Goal: Use online tool/utility: Utilize a website feature to perform a specific function

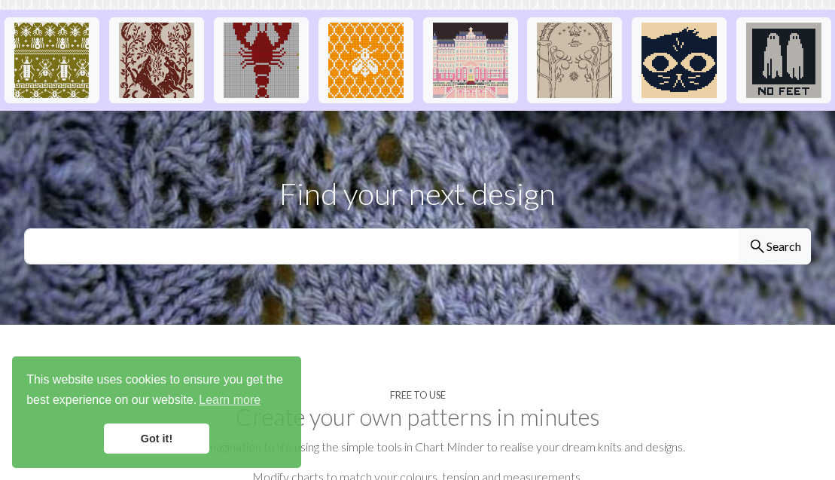
scroll to position [416, 0]
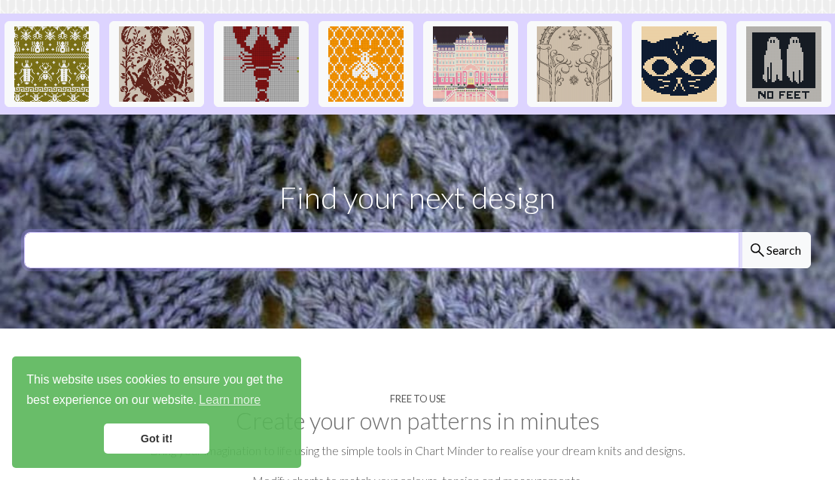
click at [261, 232] on input "text" at bounding box center [381, 250] width 715 height 36
type input "snake"
click at [774, 232] on button "search Search" at bounding box center [774, 250] width 72 height 36
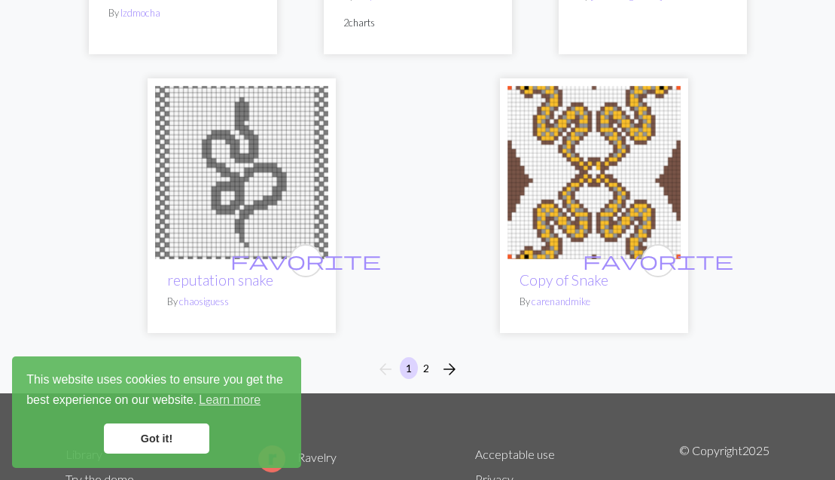
scroll to position [5133, 0]
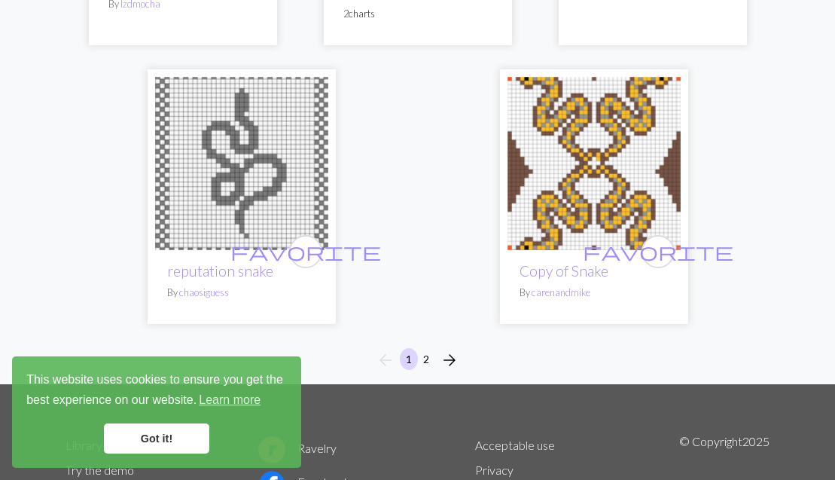
click at [422, 348] on button "2" at bounding box center [426, 359] width 18 height 22
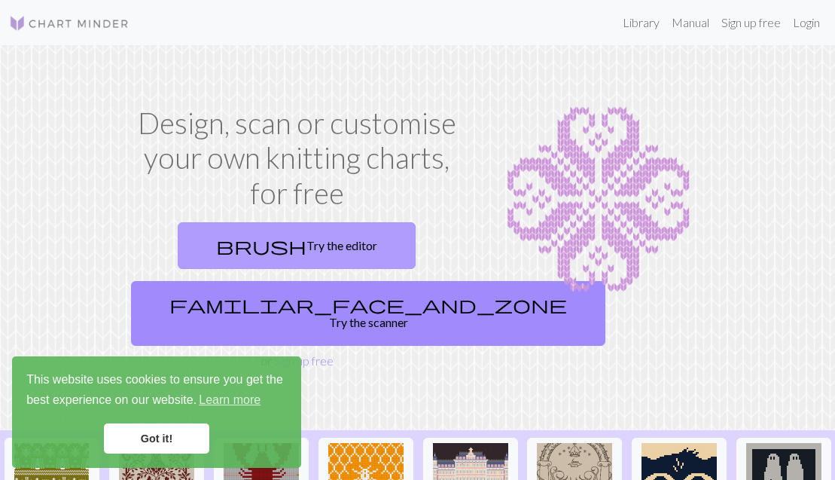
click at [300, 239] on link "brush Try the editor" at bounding box center [297, 245] width 238 height 47
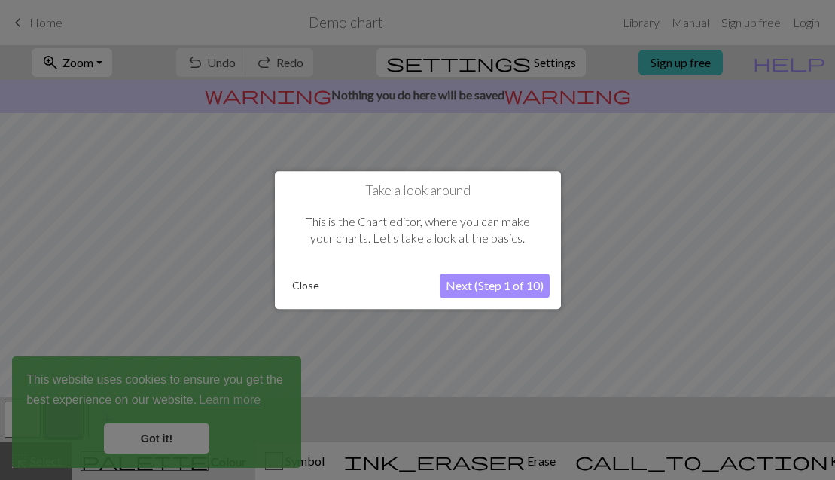
click at [501, 282] on button "Next (Step 1 of 10)" at bounding box center [495, 285] width 110 height 24
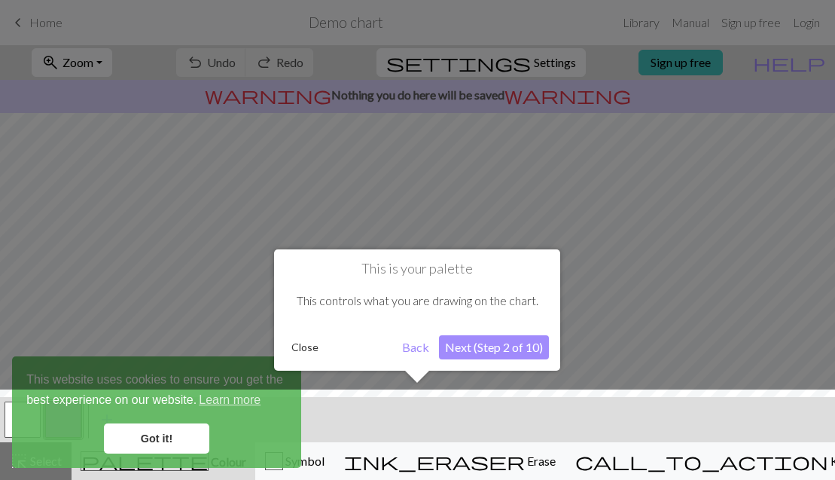
click at [171, 438] on div at bounding box center [417, 438] width 850 height 98
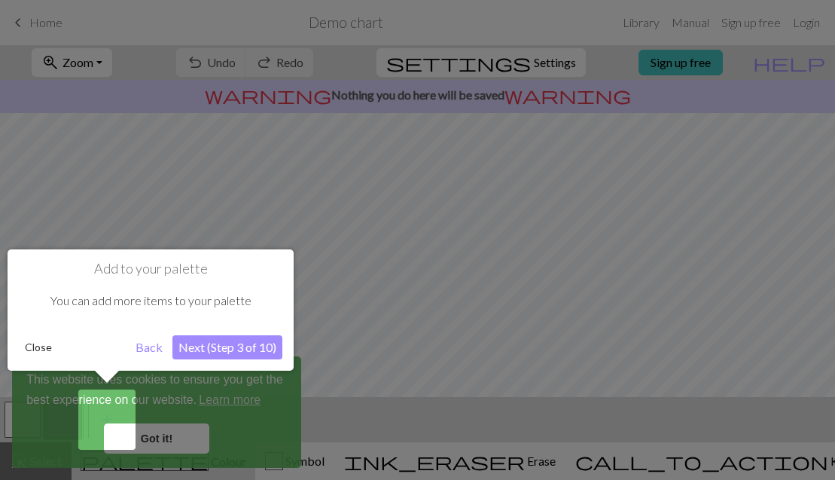
click at [164, 435] on div at bounding box center [417, 240] width 835 height 480
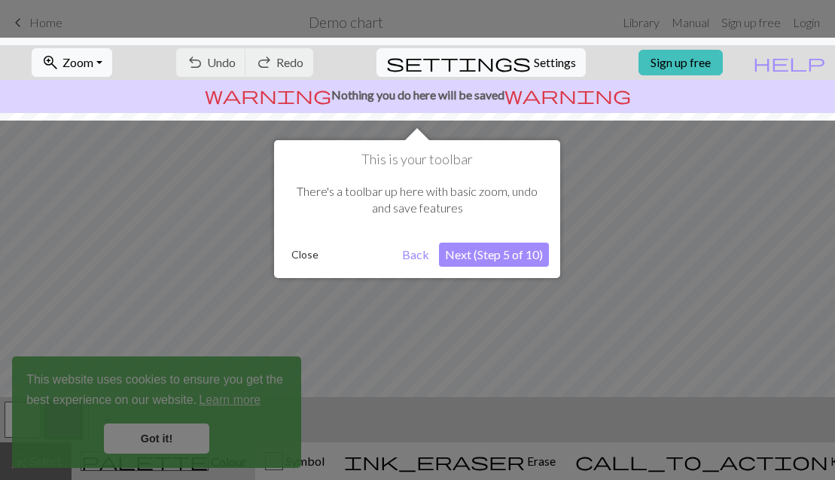
click at [164, 435] on div at bounding box center [417, 240] width 835 height 480
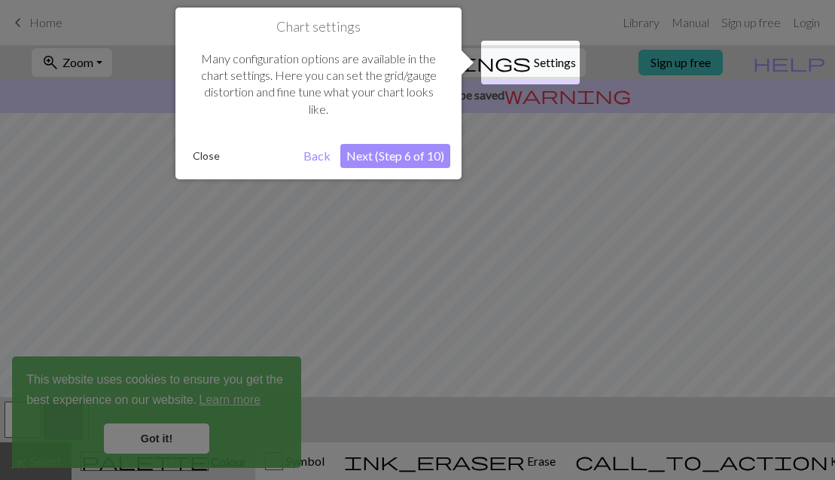
click at [209, 157] on button "Close" at bounding box center [206, 156] width 39 height 23
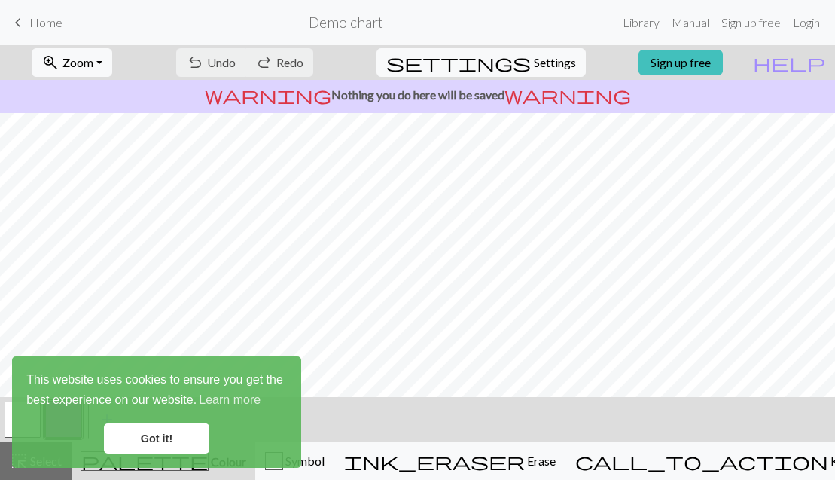
click at [138, 438] on link "Got it!" at bounding box center [156, 438] width 105 height 30
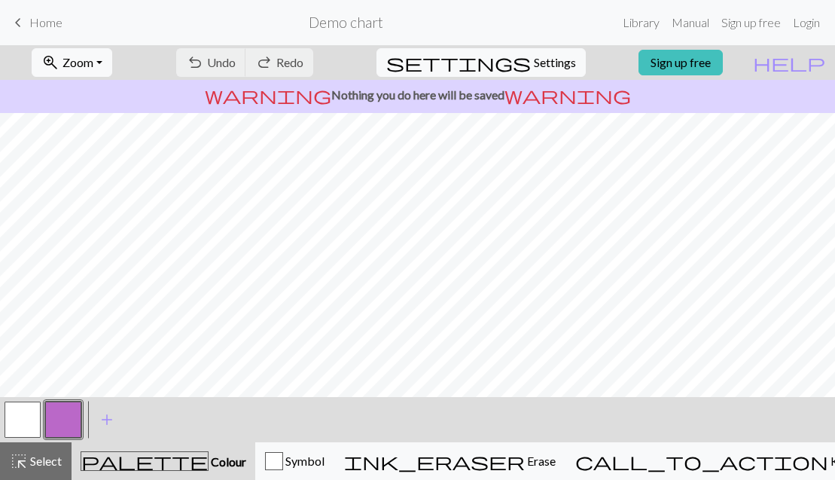
click at [42, 19] on span "Home" at bounding box center [45, 22] width 33 height 14
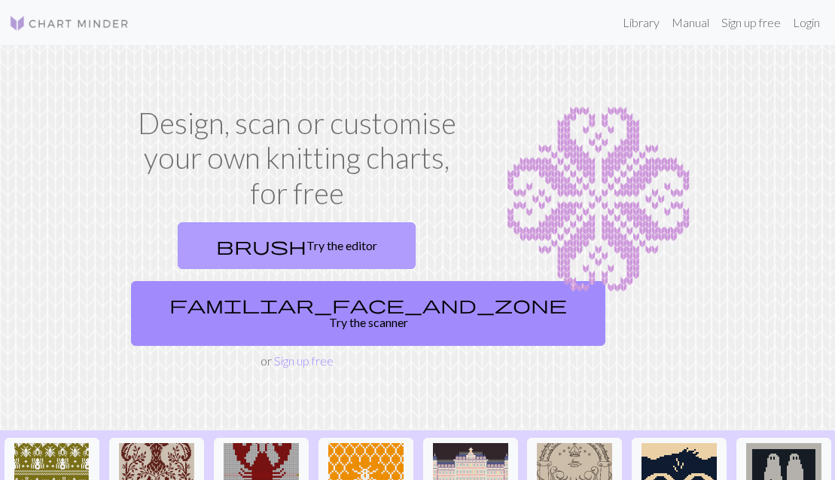
click at [312, 255] on link "brush Try the editor" at bounding box center [297, 245] width 238 height 47
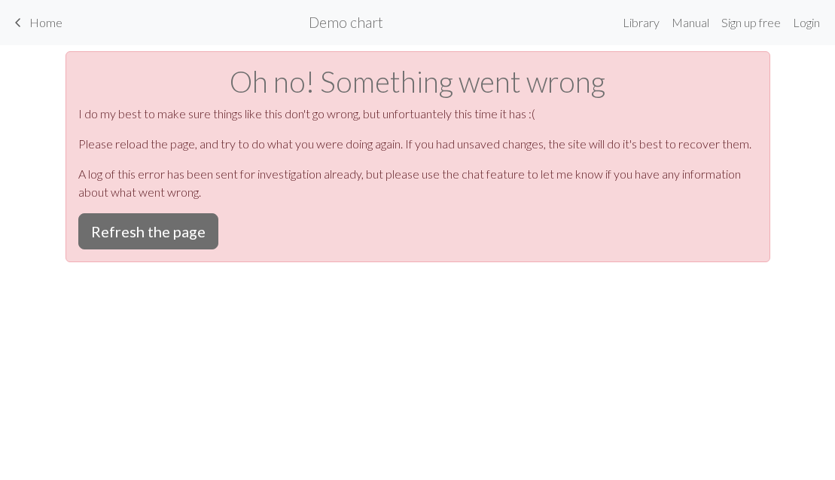
click at [29, 21] on span "Home" at bounding box center [45, 22] width 33 height 14
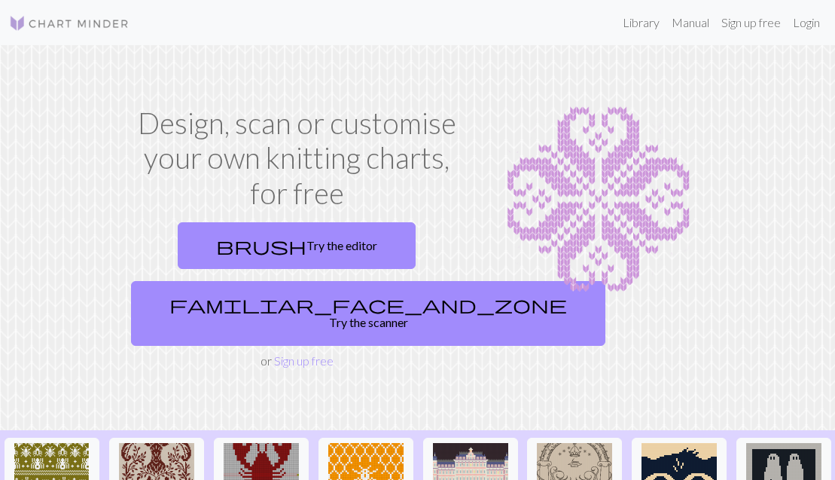
click at [59, 19] on img at bounding box center [69, 23] width 120 height 18
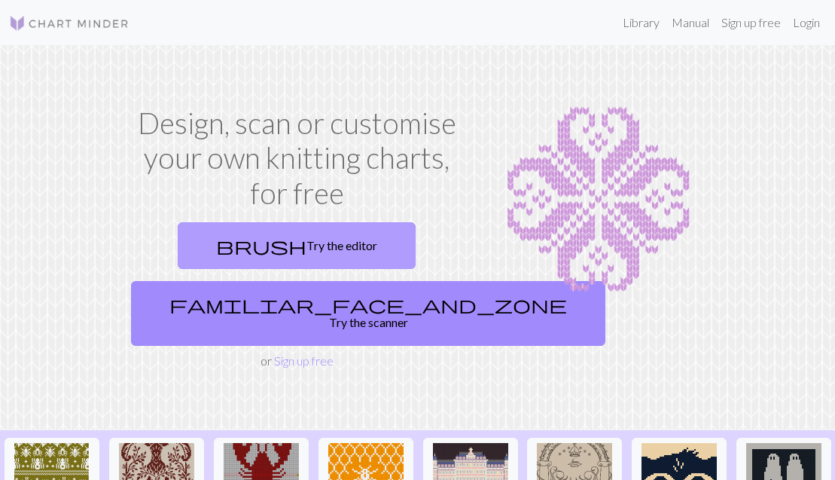
click at [327, 248] on link "brush Try the editor" at bounding box center [297, 245] width 238 height 47
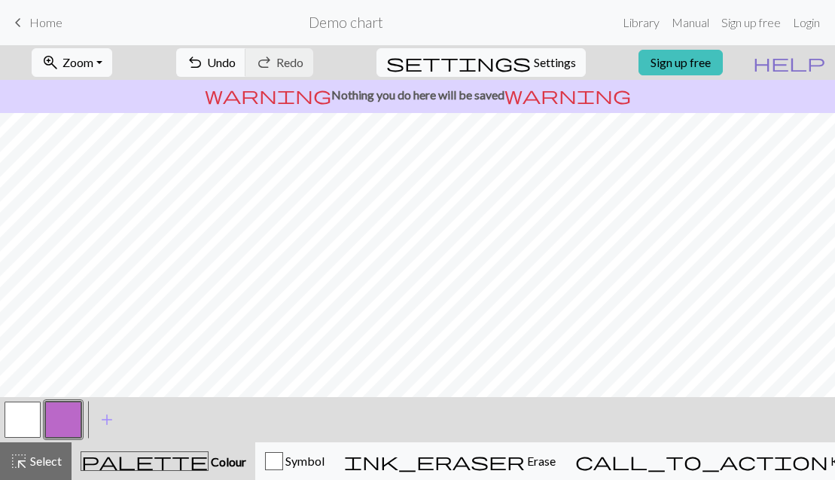
click at [814, 62] on span "help" at bounding box center [789, 62] width 72 height 21
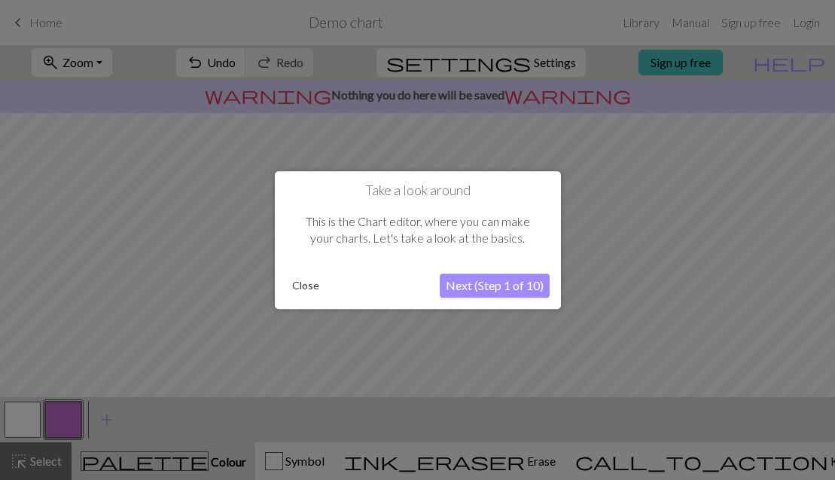
click at [483, 288] on button "Next (Step 1 of 10)" at bounding box center [495, 285] width 110 height 24
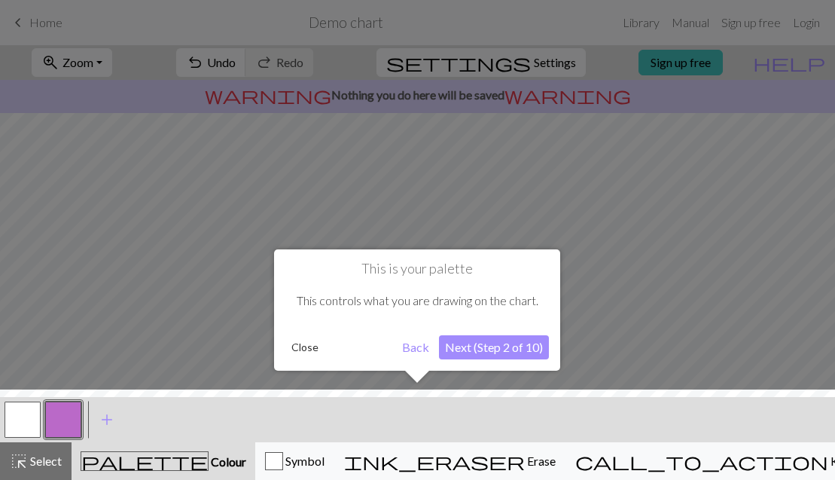
click at [488, 346] on button "Next (Step 2 of 10)" at bounding box center [494, 347] width 110 height 24
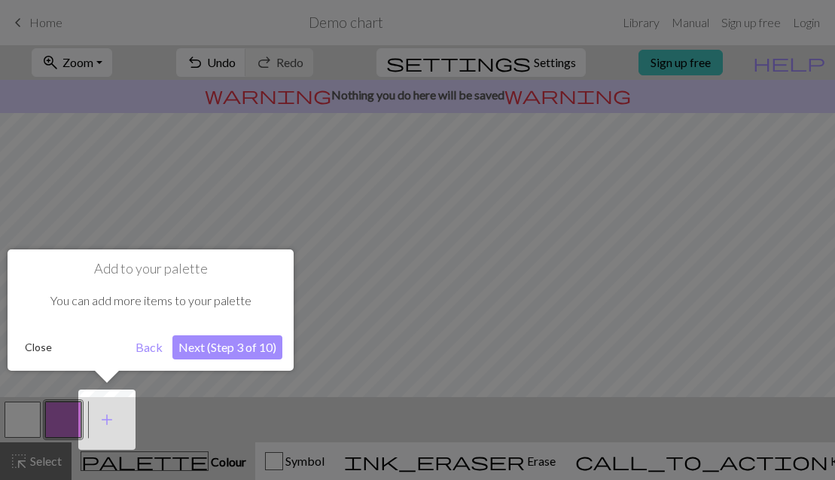
click at [242, 343] on button "Next (Step 3 of 10)" at bounding box center [227, 347] width 110 height 24
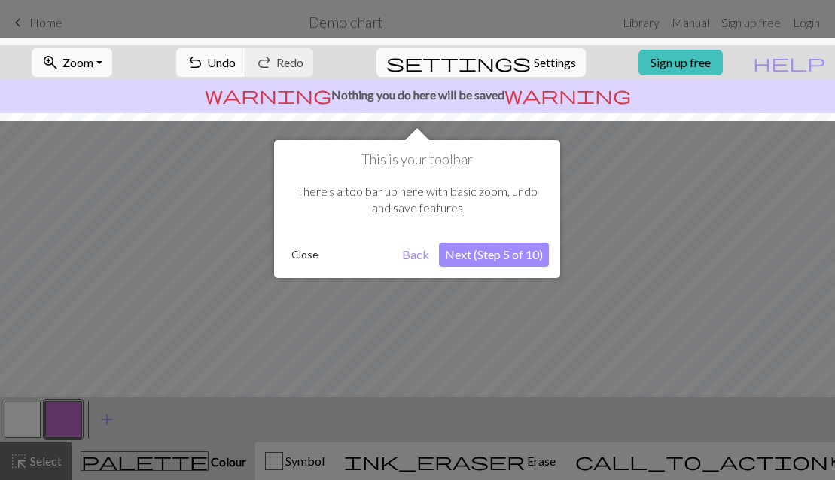
click at [481, 254] on button "Next (Step 5 of 10)" at bounding box center [494, 254] width 110 height 24
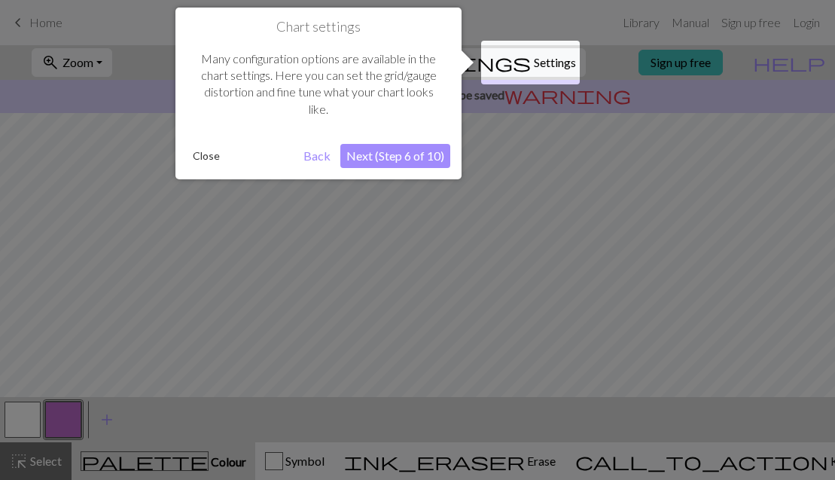
click at [397, 154] on button "Next (Step 6 of 10)" at bounding box center [395, 156] width 110 height 24
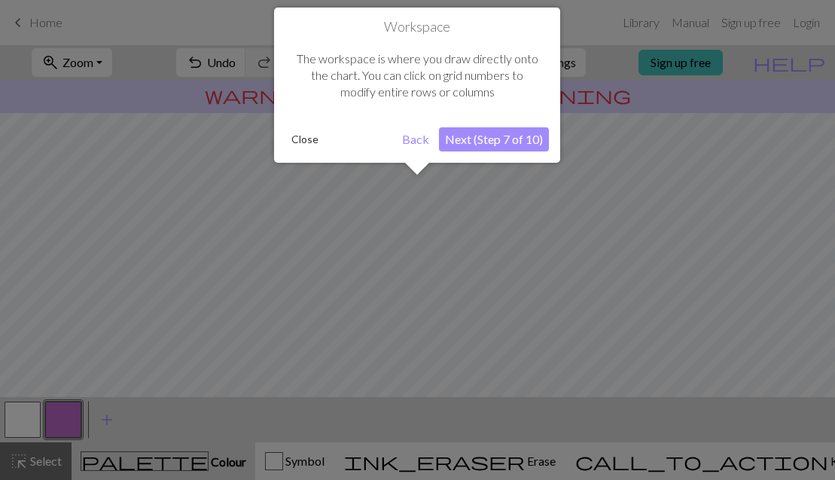
scroll to position [90, 0]
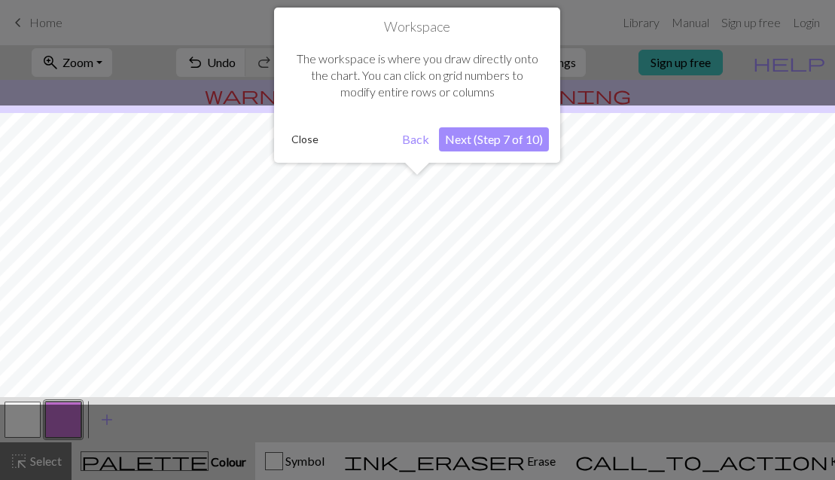
click at [493, 129] on button "Next (Step 7 of 10)" at bounding box center [494, 139] width 110 height 24
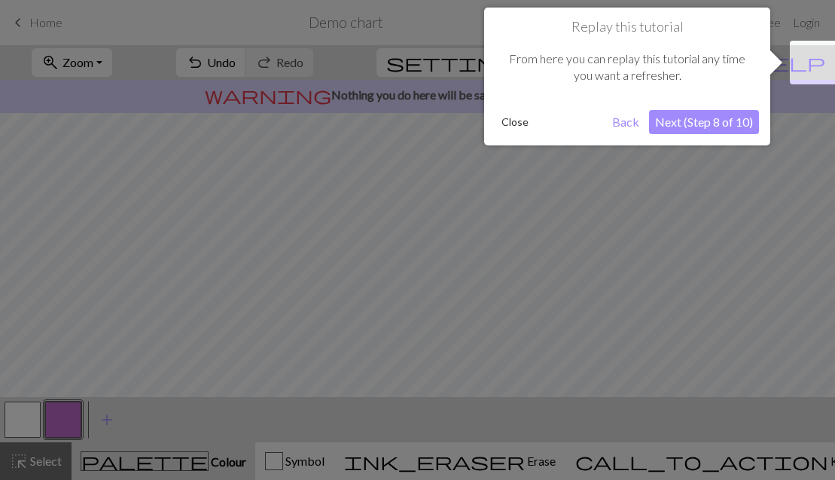
click at [689, 126] on button "Next (Step 8 of 10)" at bounding box center [704, 122] width 110 height 24
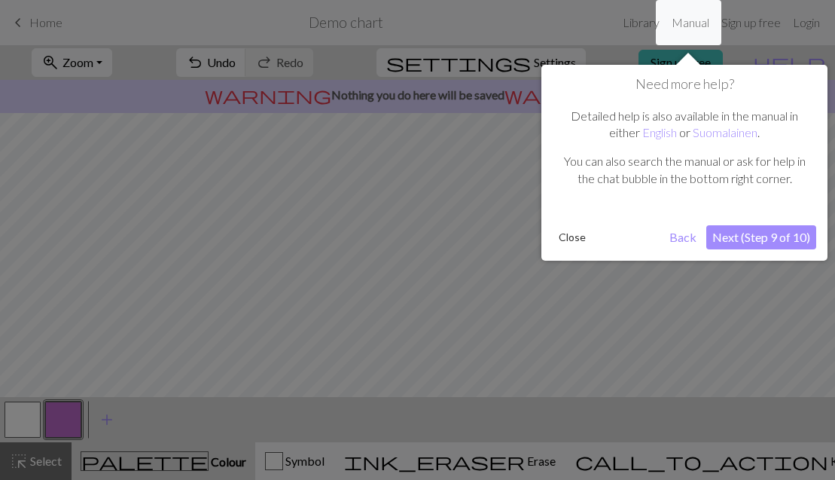
click at [735, 235] on button "Next (Step 9 of 10)" at bounding box center [761, 237] width 110 height 24
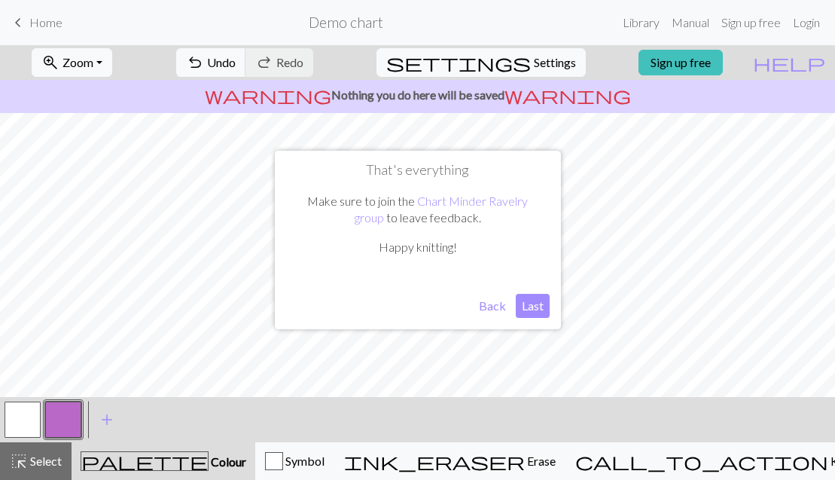
click at [526, 308] on button "Last" at bounding box center [533, 306] width 34 height 24
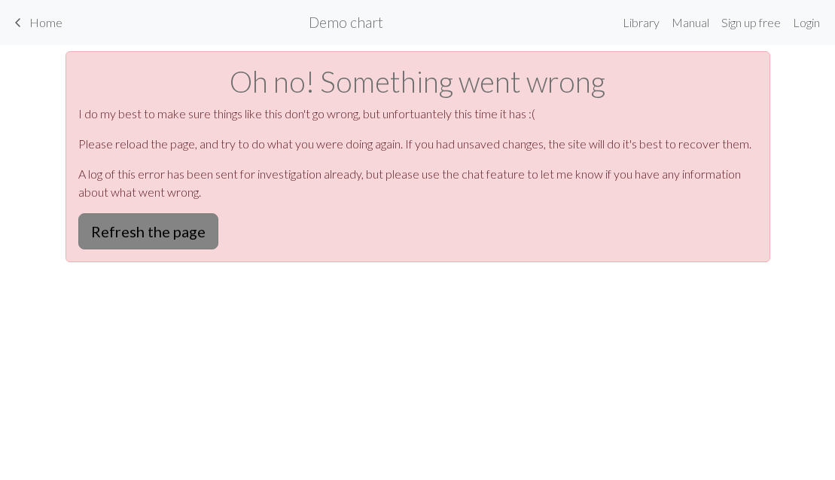
scroll to position [0, 0]
click at [175, 220] on button "Refresh the page" at bounding box center [148, 231] width 140 height 36
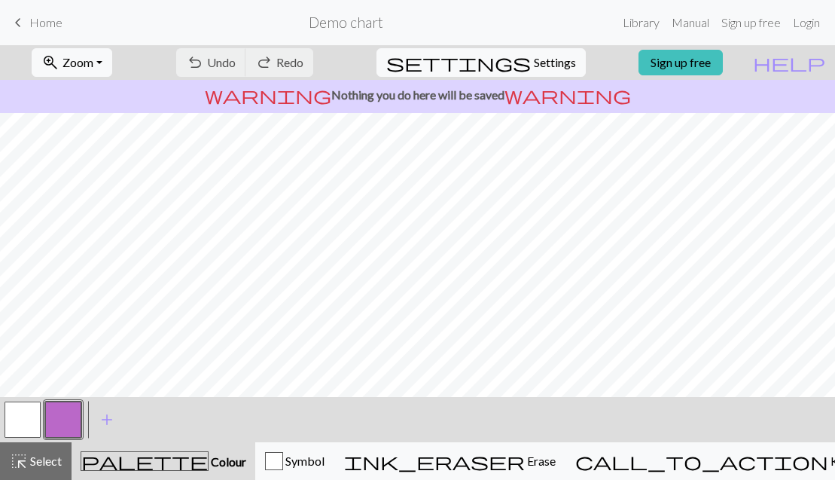
scroll to position [266, 0]
click at [69, 411] on button "button" at bounding box center [63, 419] width 36 height 36
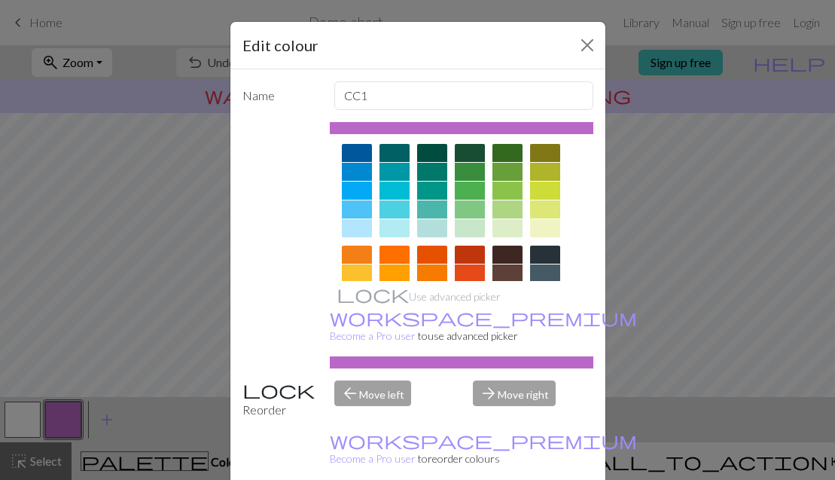
scroll to position [109, 0]
click at [507, 191] on div at bounding box center [507, 191] width 30 height 18
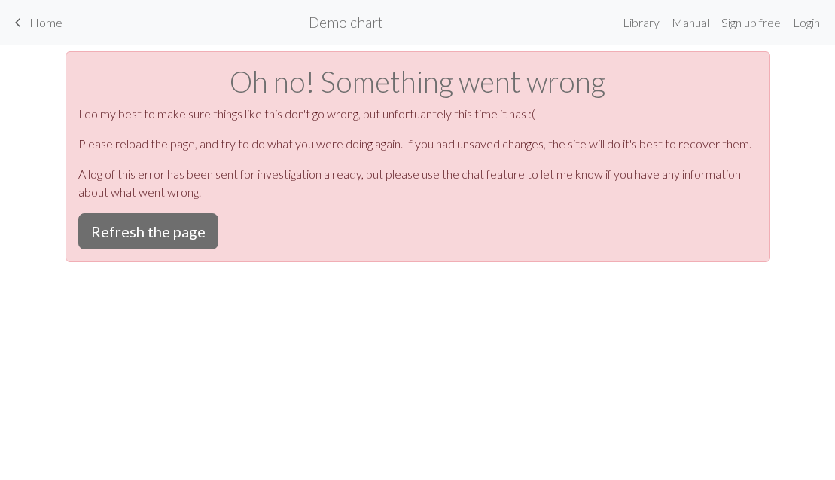
scroll to position [0, 0]
click at [181, 233] on button "Refresh the page" at bounding box center [148, 231] width 140 height 36
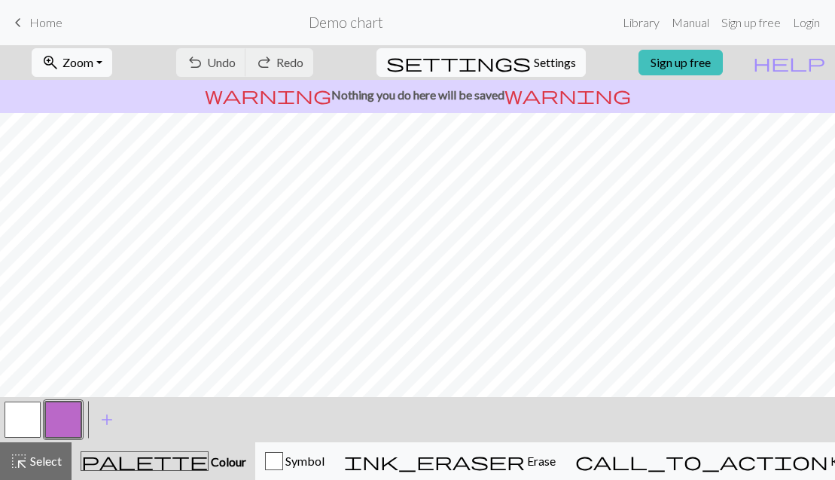
click at [283, 58] on div "undo Undo Undo redo Redo Redo" at bounding box center [245, 62] width 160 height 35
click at [534, 54] on span "Settings" at bounding box center [555, 62] width 42 height 18
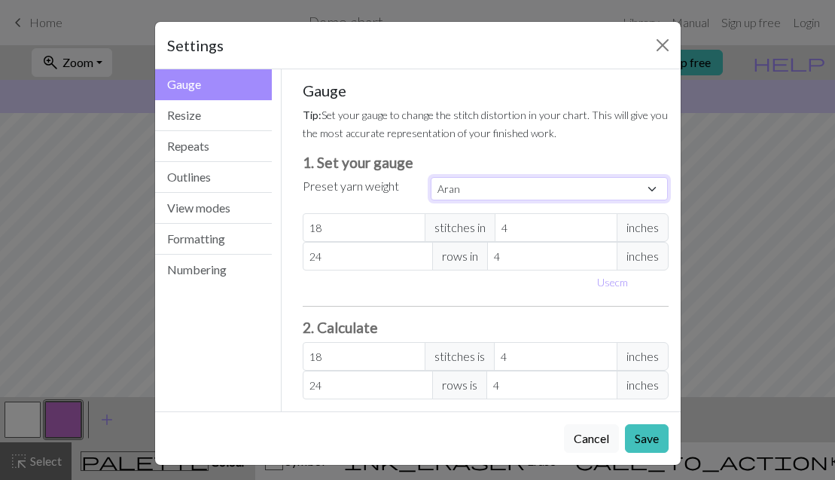
select select "sport"
type input "24"
type input "34"
type input "24"
type input "34"
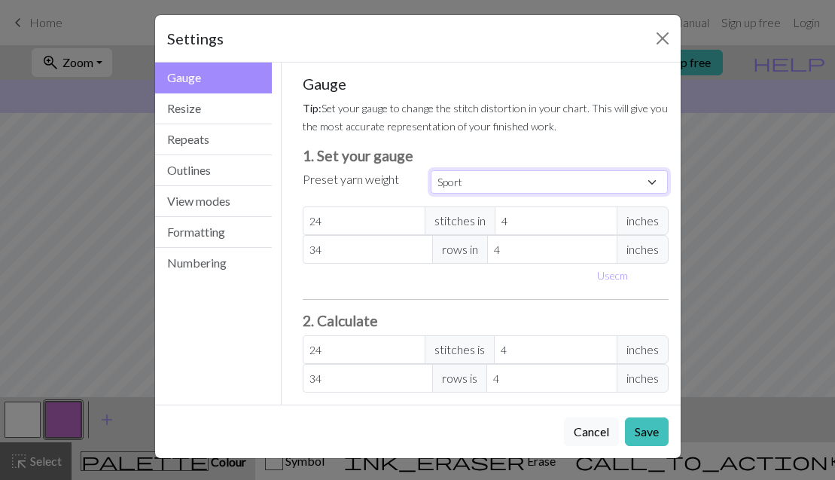
scroll to position [7, 0]
click at [191, 173] on button "Outlines" at bounding box center [213, 170] width 117 height 31
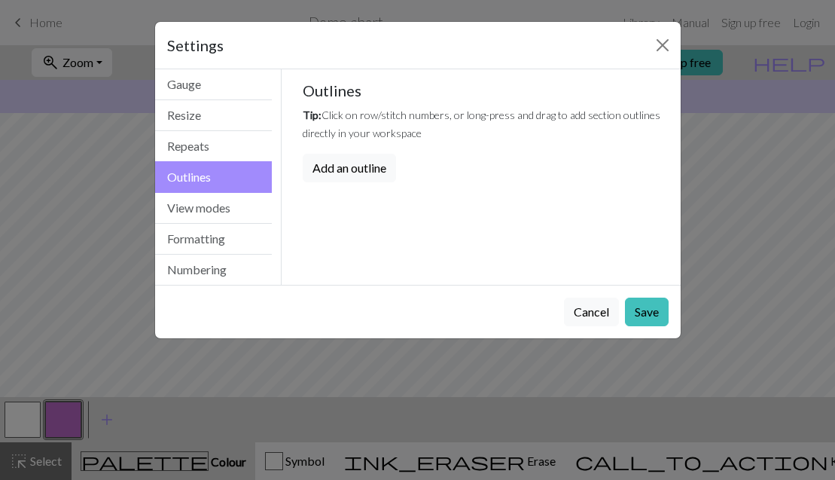
scroll to position [0, 0]
click at [590, 312] on button "Cancel" at bounding box center [591, 311] width 55 height 29
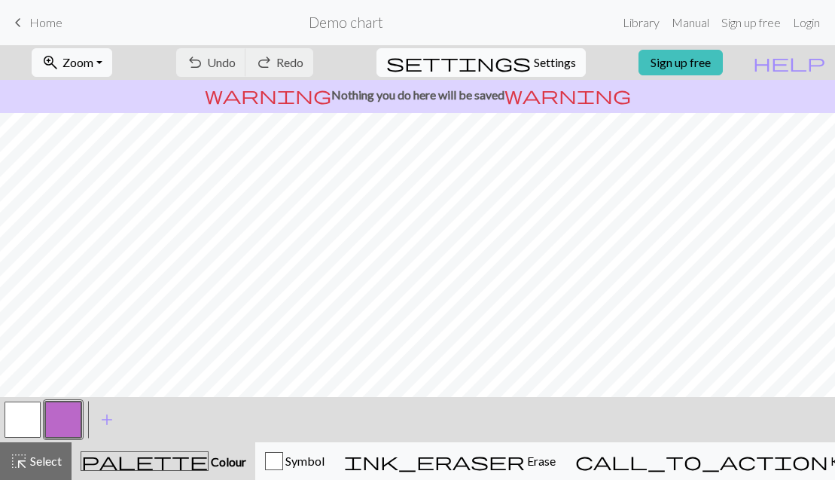
click at [534, 59] on span "Settings" at bounding box center [555, 62] width 42 height 18
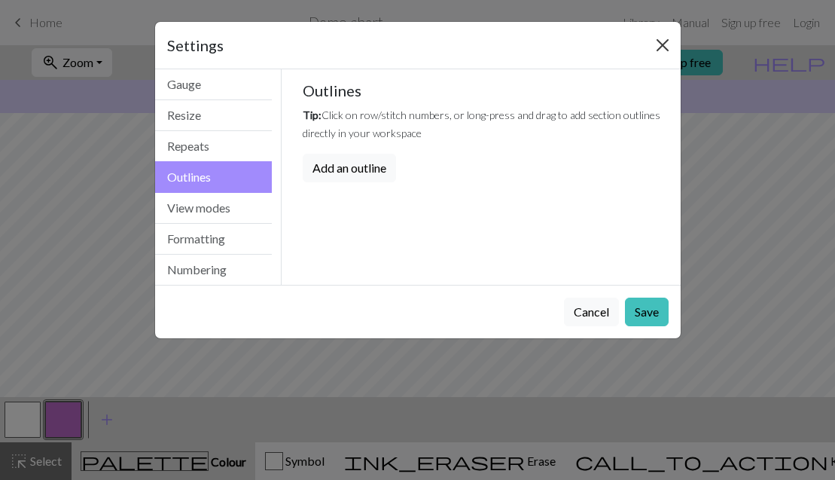
click at [665, 38] on button "Close" at bounding box center [662, 45] width 24 height 24
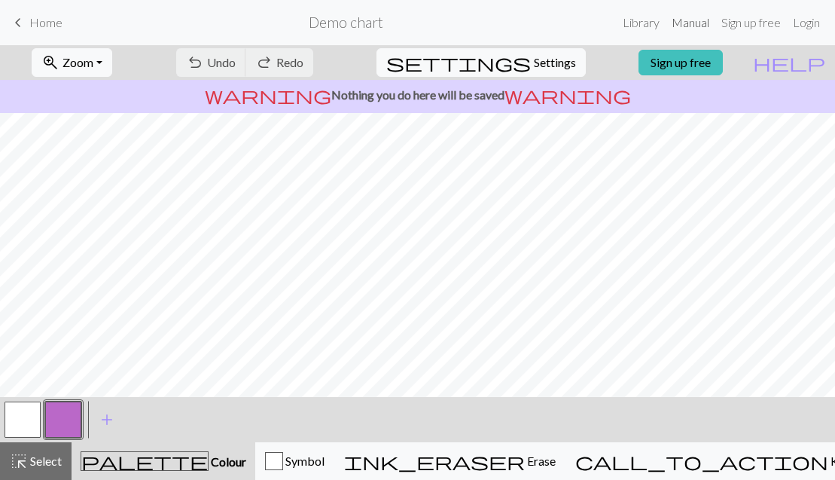
click at [688, 23] on link "Manual" at bounding box center [690, 23] width 50 height 30
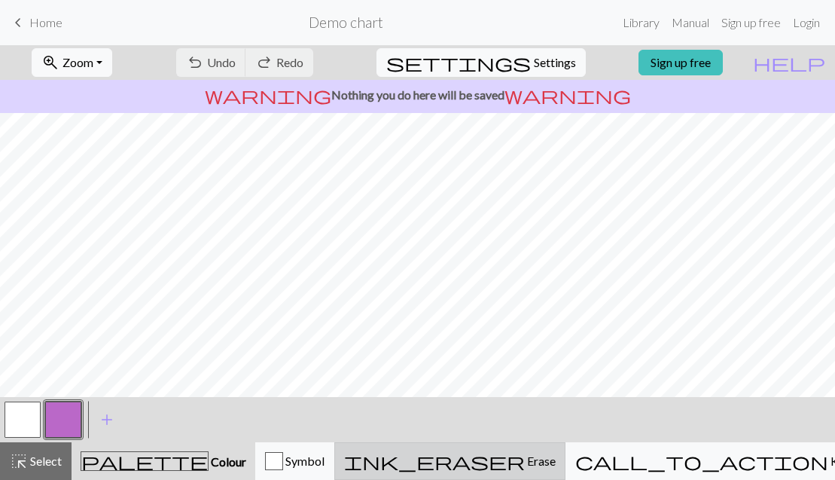
click at [545, 456] on span "Erase" at bounding box center [540, 460] width 31 height 14
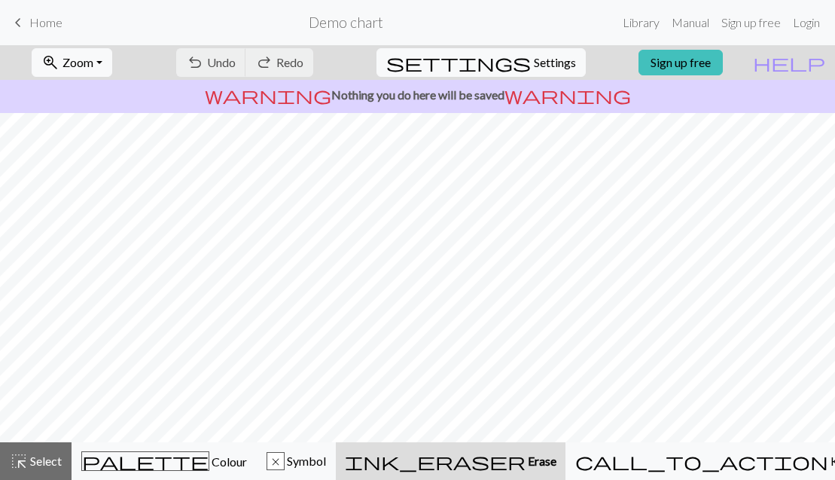
click at [545, 456] on span "Erase" at bounding box center [540, 460] width 31 height 14
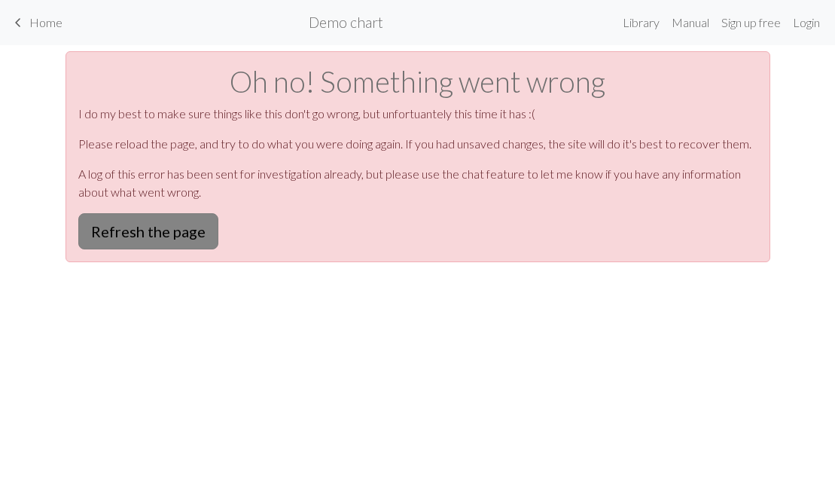
click at [164, 236] on button "Refresh the page" at bounding box center [148, 231] width 140 height 36
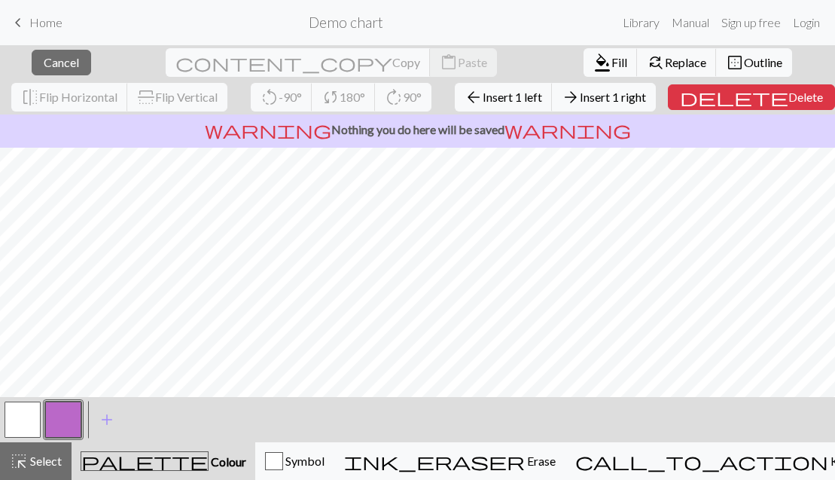
click at [365, 132] on div "close Cancel content_copy Copy content_paste Paste format_color_fill Fill find_…" at bounding box center [417, 262] width 835 height 434
click at [369, 147] on div "warning Nothing you do here will be saved warning" at bounding box center [417, 130] width 835 height 33
click at [263, 146] on div "warning Nothing you do here will be saved warning" at bounding box center [417, 130] width 835 height 33
click at [47, 62] on span "Cancel" at bounding box center [61, 62] width 35 height 14
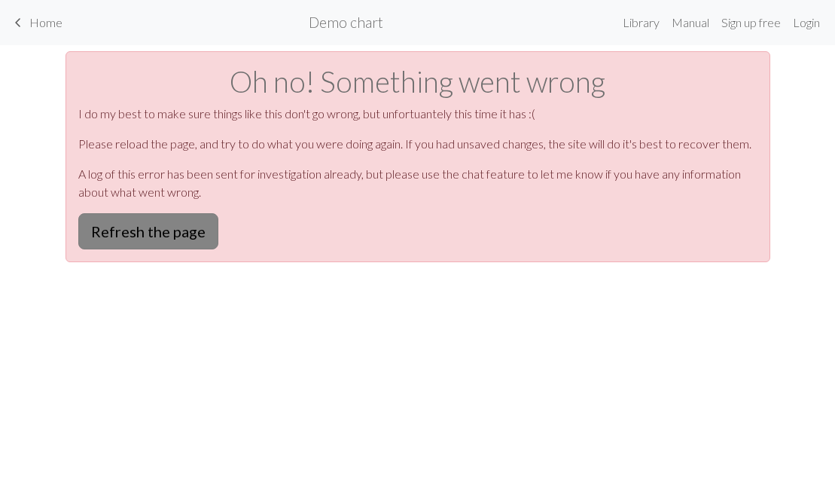
click at [185, 233] on button "Refresh the page" at bounding box center [148, 231] width 140 height 36
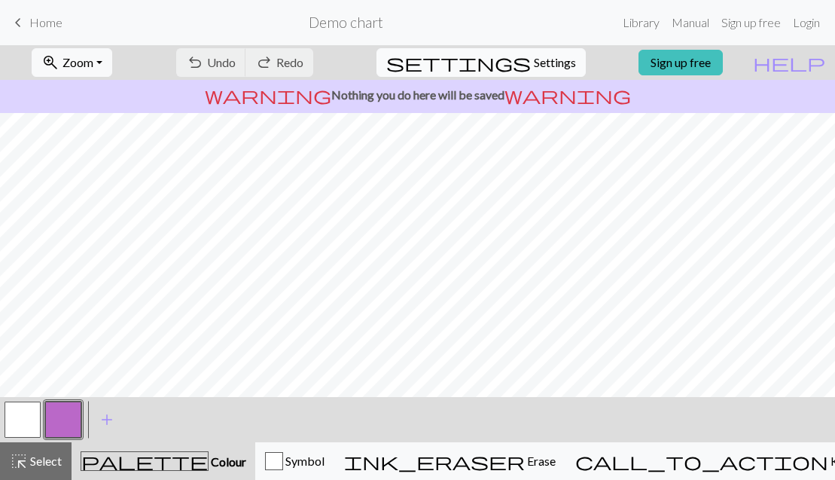
click at [534, 65] on span "Settings" at bounding box center [555, 62] width 42 height 18
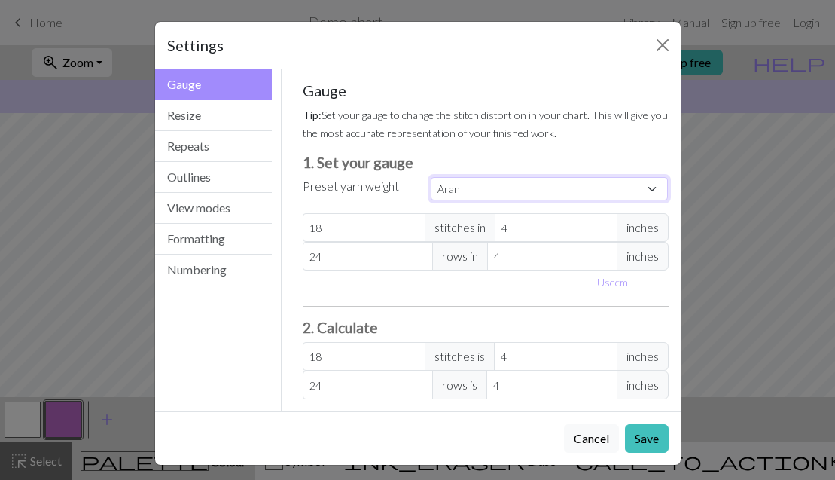
select select "sport"
type input "24"
type input "34"
type input "24"
type input "34"
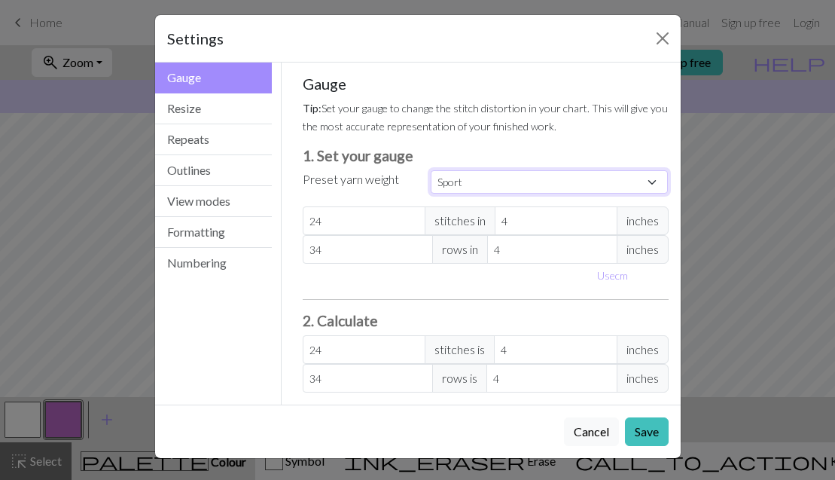
scroll to position [7, 0]
click at [198, 106] on button "Resize" at bounding box center [213, 108] width 117 height 31
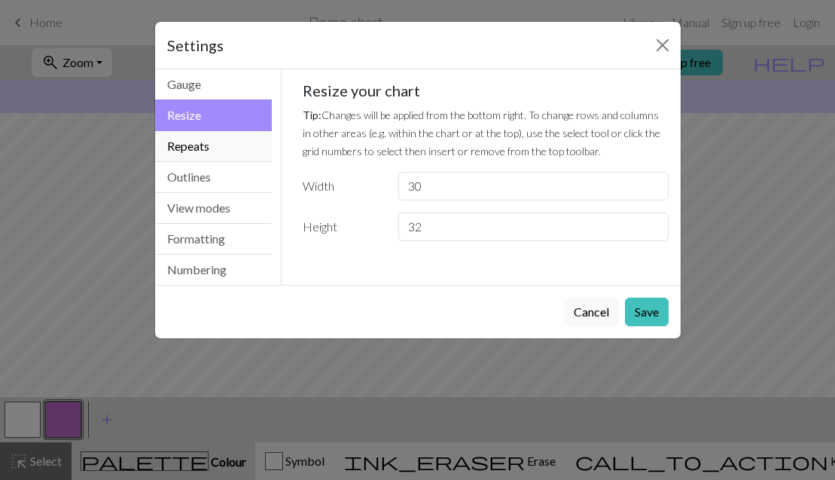
click at [202, 147] on button "Repeats" at bounding box center [213, 146] width 117 height 31
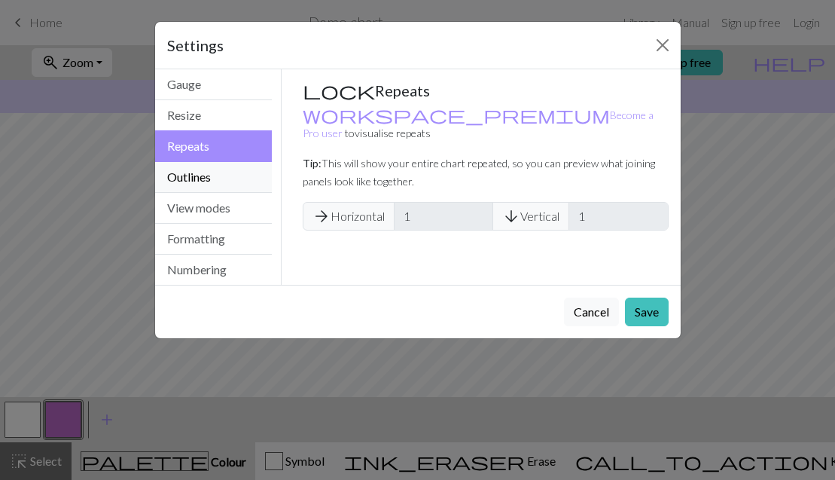
click at [194, 178] on button "Outlines" at bounding box center [213, 177] width 117 height 31
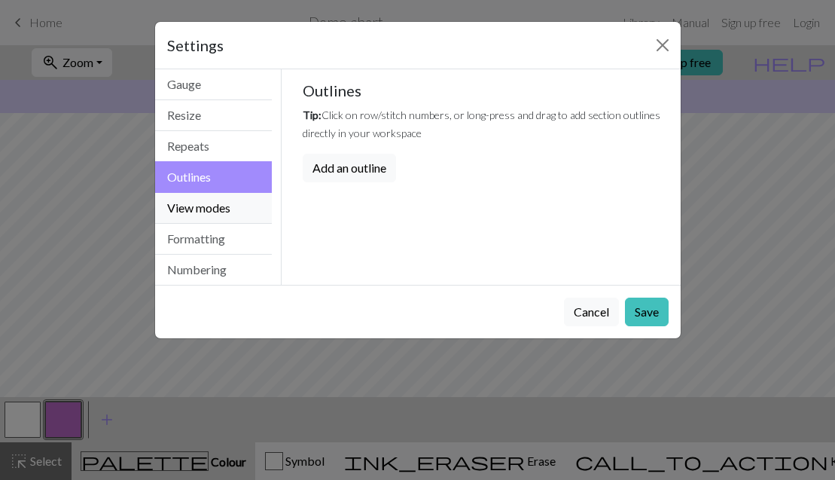
click at [208, 203] on button "View modes" at bounding box center [213, 208] width 117 height 31
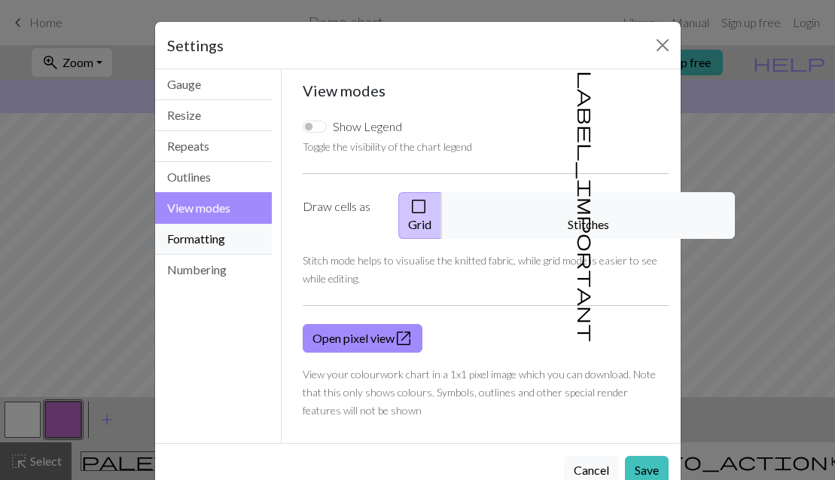
click at [232, 230] on button "Formatting" at bounding box center [213, 239] width 117 height 31
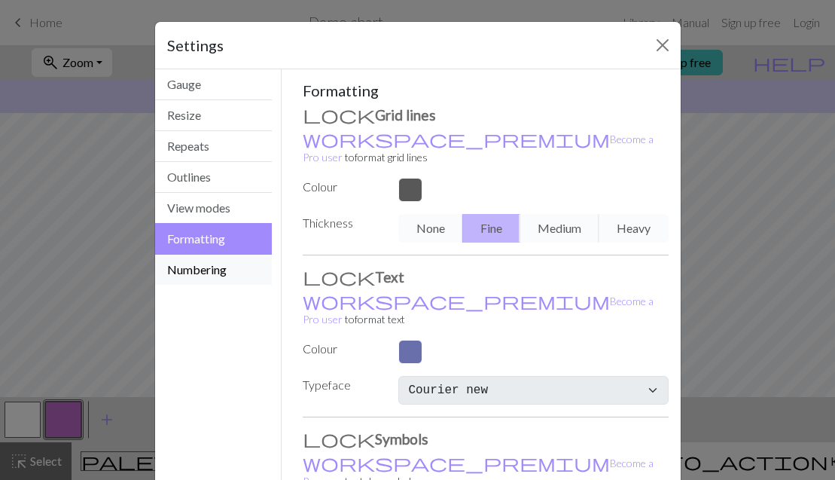
click at [208, 260] on button "Numbering" at bounding box center [213, 269] width 117 height 30
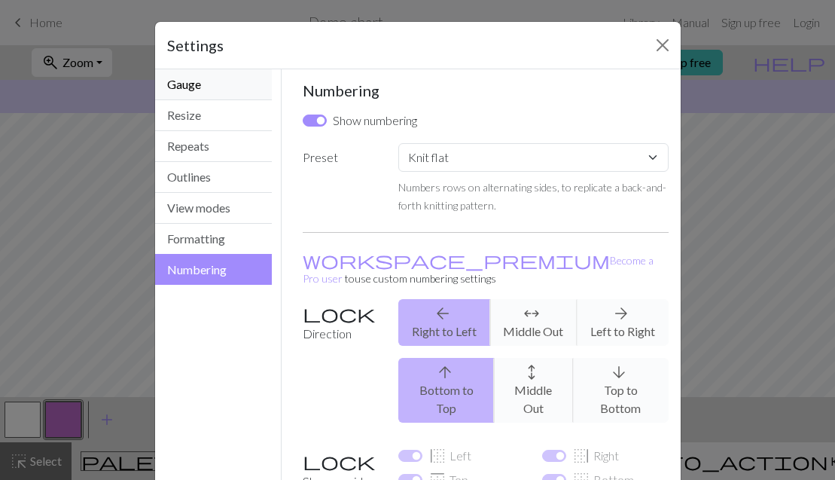
click at [223, 78] on button "Gauge" at bounding box center [213, 84] width 117 height 31
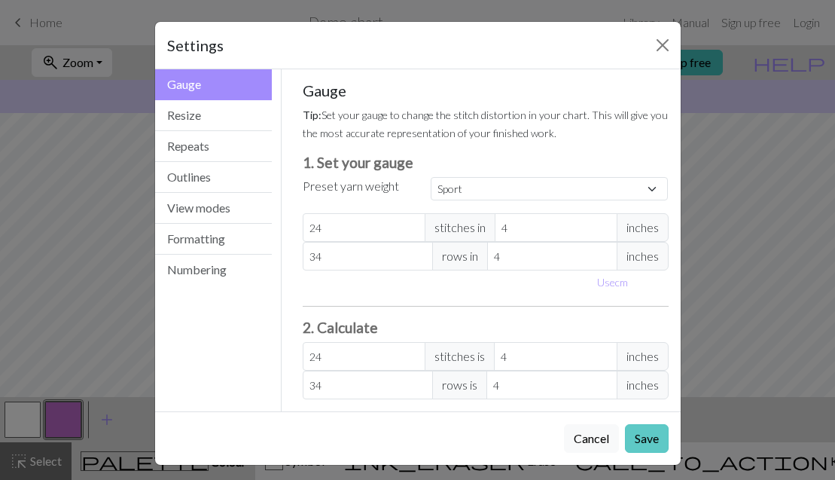
click at [653, 431] on button "Save" at bounding box center [647, 438] width 44 height 29
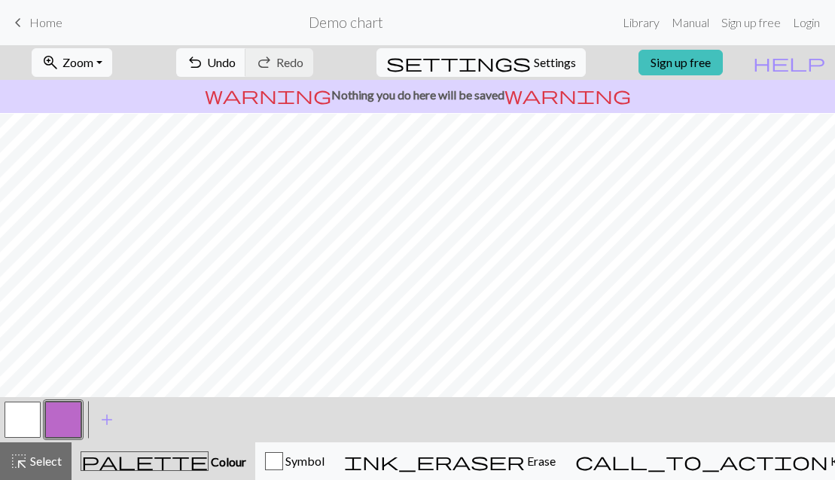
scroll to position [266, 0]
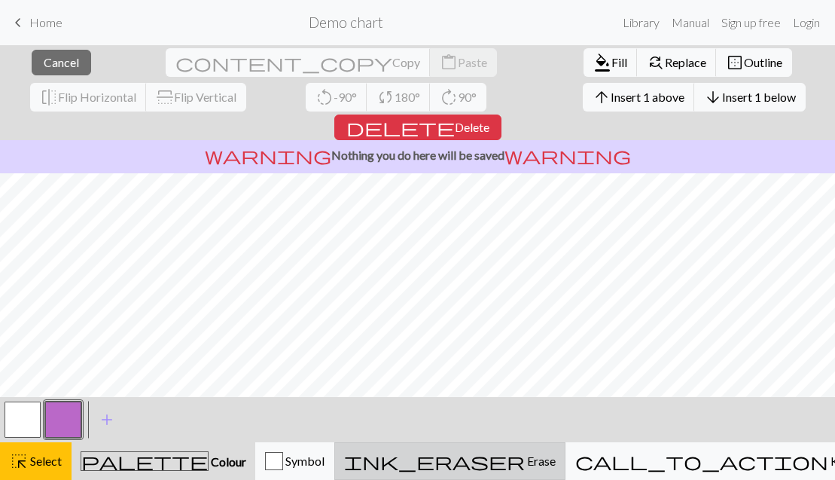
click at [555, 458] on span "Erase" at bounding box center [540, 460] width 31 height 14
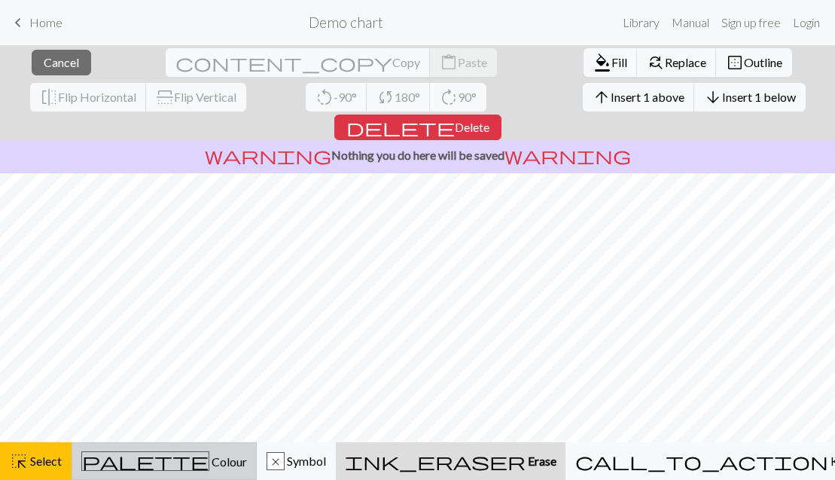
click at [209, 462] on span "Colour" at bounding box center [228, 461] width 38 height 14
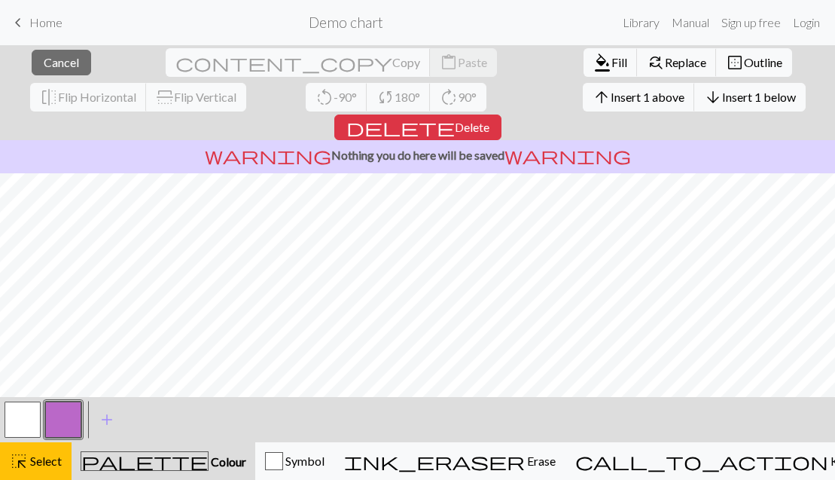
click at [62, 418] on button "button" at bounding box center [63, 419] width 36 height 36
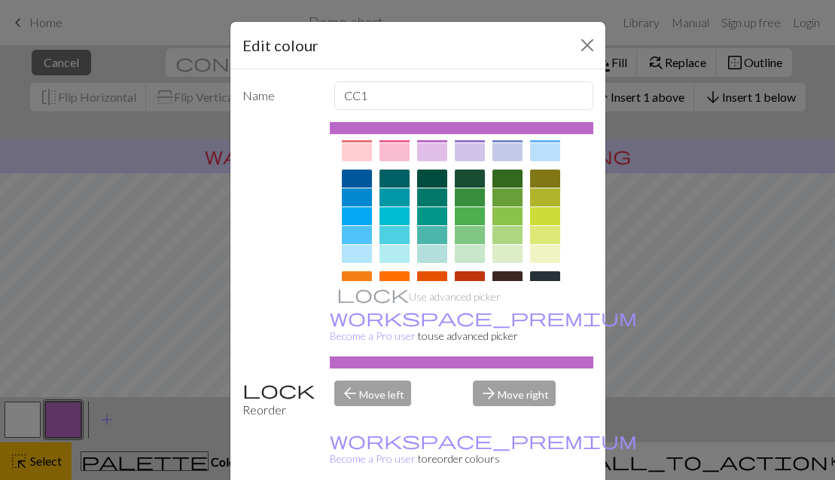
scroll to position [83, 0]
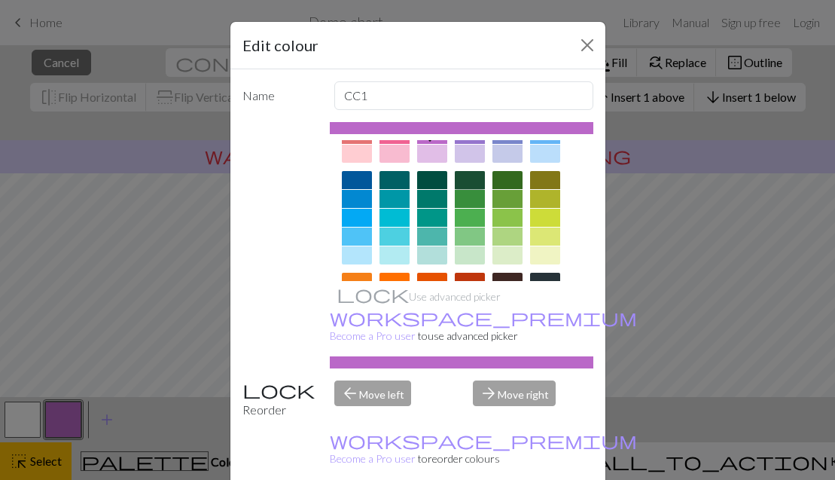
click at [470, 181] on div at bounding box center [470, 180] width 30 height 18
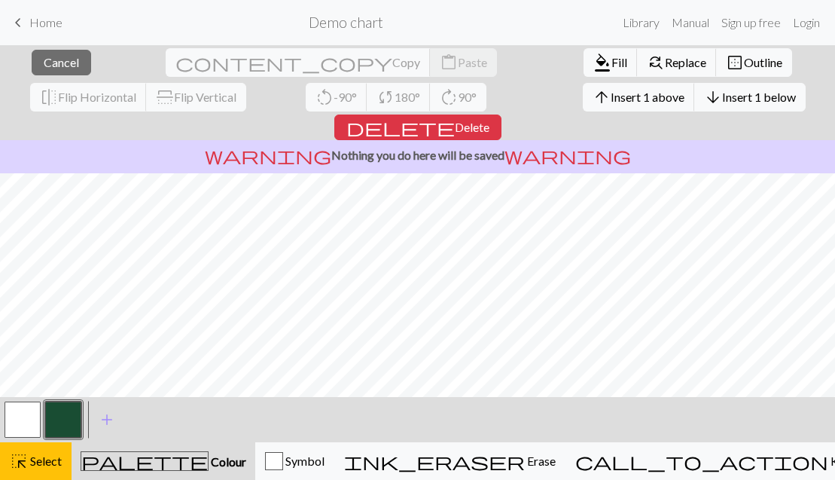
click at [72, 420] on button "button" at bounding box center [63, 419] width 36 height 36
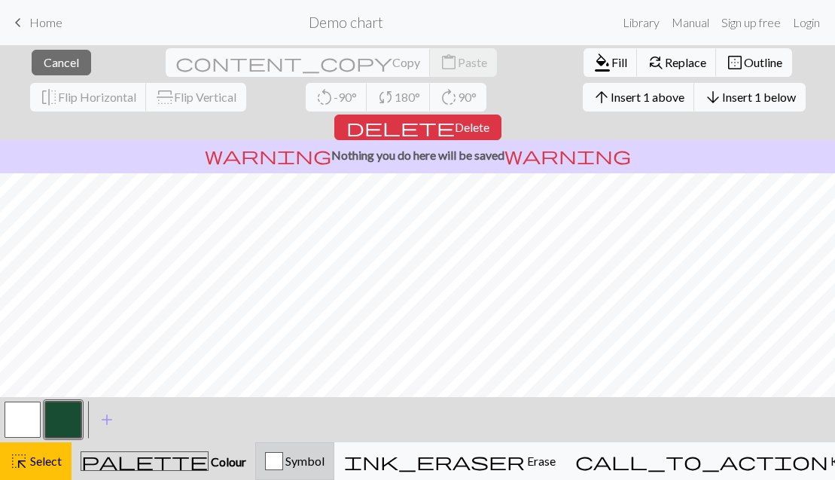
click at [283, 461] on div "button" at bounding box center [274, 461] width 18 height 18
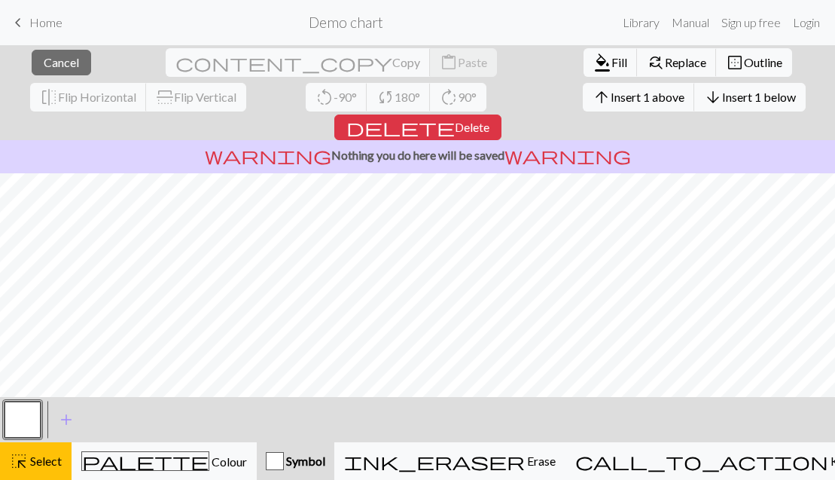
click at [284, 461] on div "button" at bounding box center [275, 461] width 18 height 18
click at [58, 414] on span "add" at bounding box center [66, 419] width 18 height 21
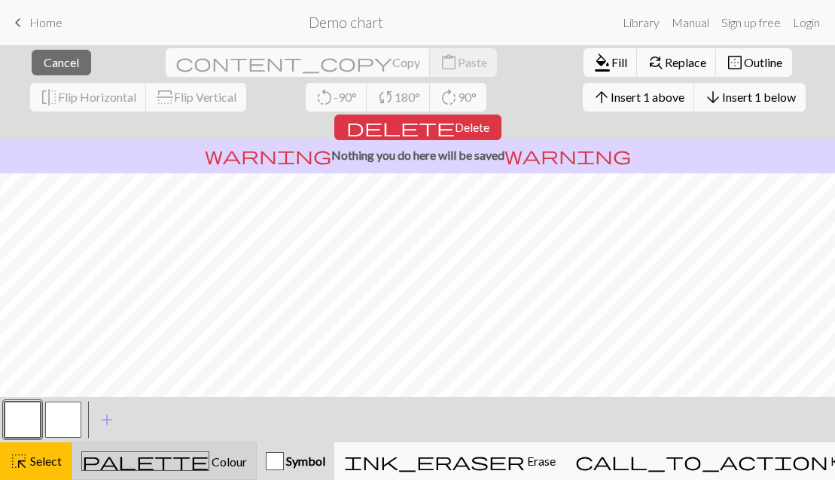
click at [206, 460] on div "palette Colour Colour" at bounding box center [164, 461] width 166 height 20
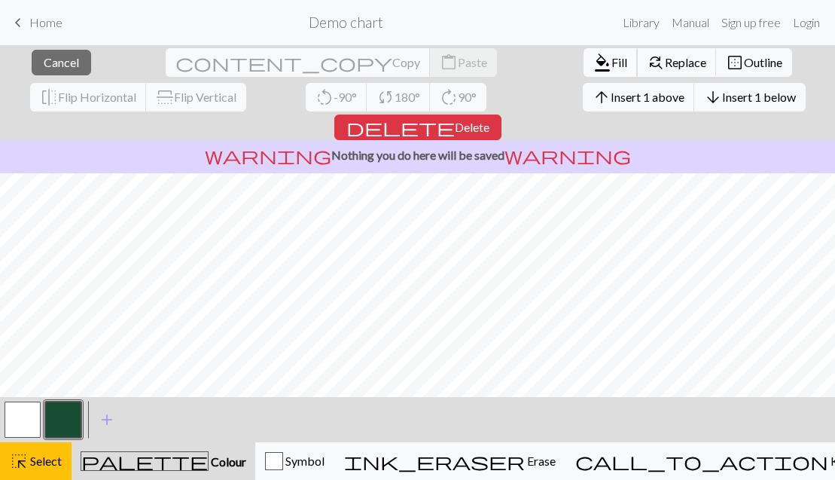
click at [593, 56] on span "format_color_fill" at bounding box center [602, 62] width 18 height 21
click at [583, 53] on button "format_color_fill Fill" at bounding box center [610, 62] width 54 height 29
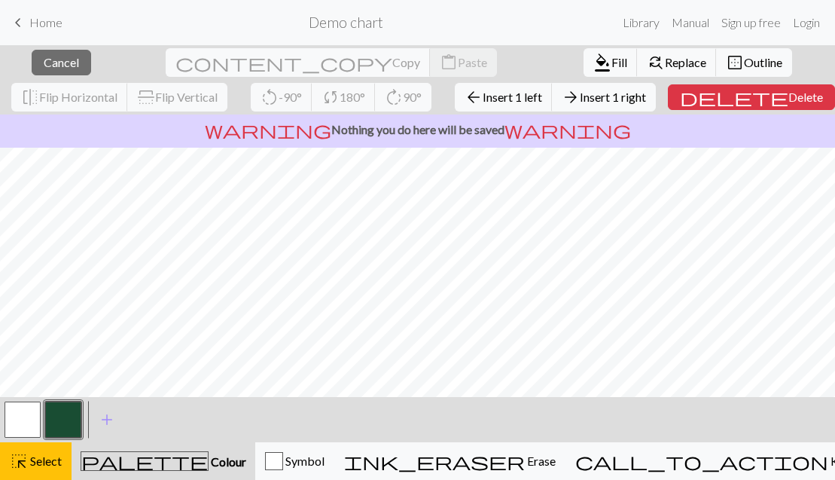
scroll to position [300, 0]
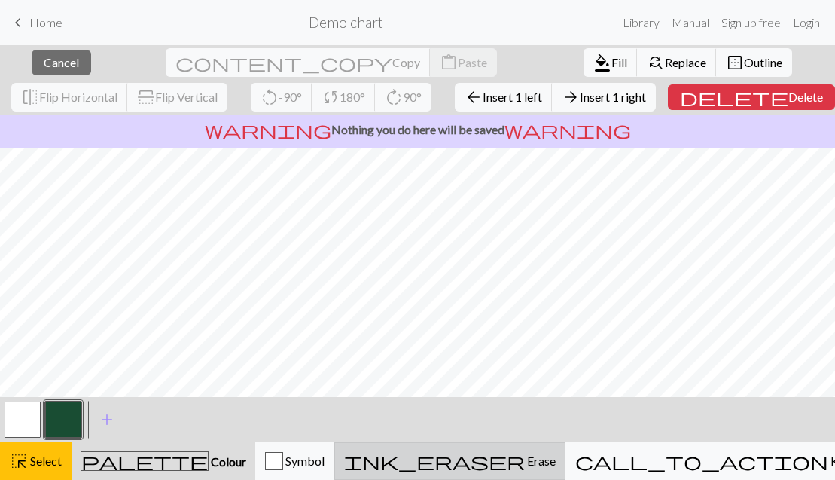
click at [525, 464] on span "ink_eraser" at bounding box center [434, 460] width 181 height 21
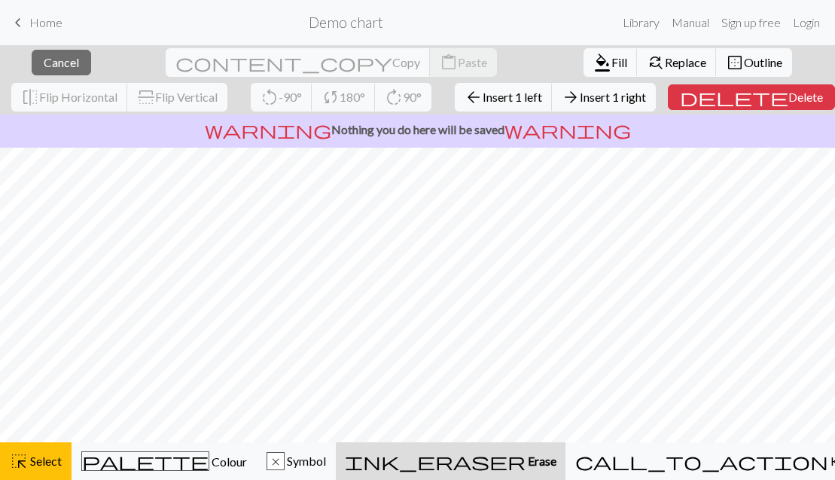
click at [525, 464] on span "ink_eraser" at bounding box center [435, 460] width 181 height 21
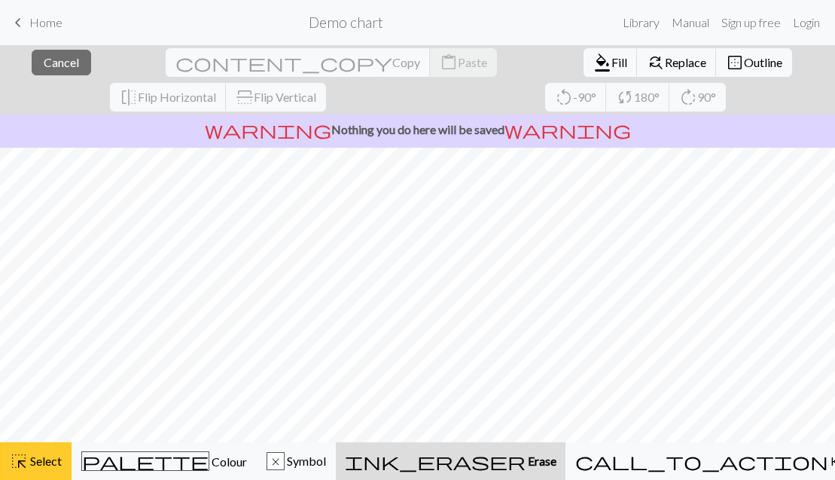
click at [33, 471] on button "highlight_alt Select Select" at bounding box center [36, 461] width 72 height 38
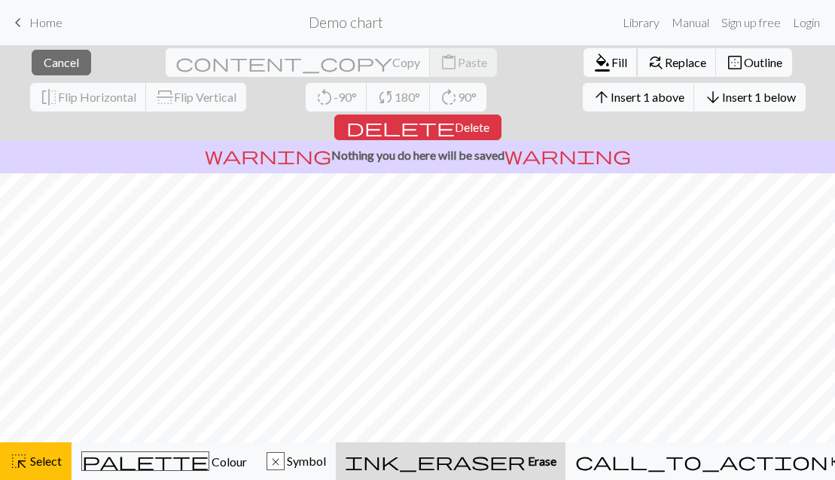
click at [611, 60] on span "Fill" at bounding box center [619, 62] width 16 height 14
click at [611, 57] on span "Fill" at bounding box center [619, 62] width 16 height 14
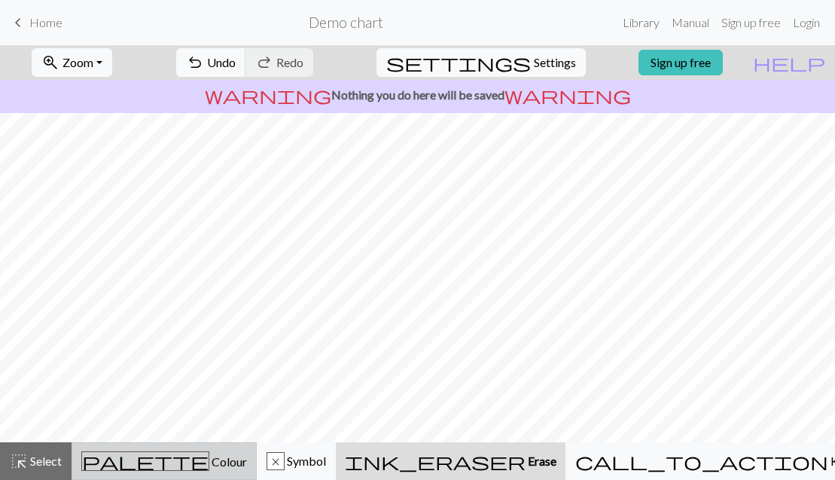
click at [144, 456] on span "palette" at bounding box center [145, 460] width 126 height 21
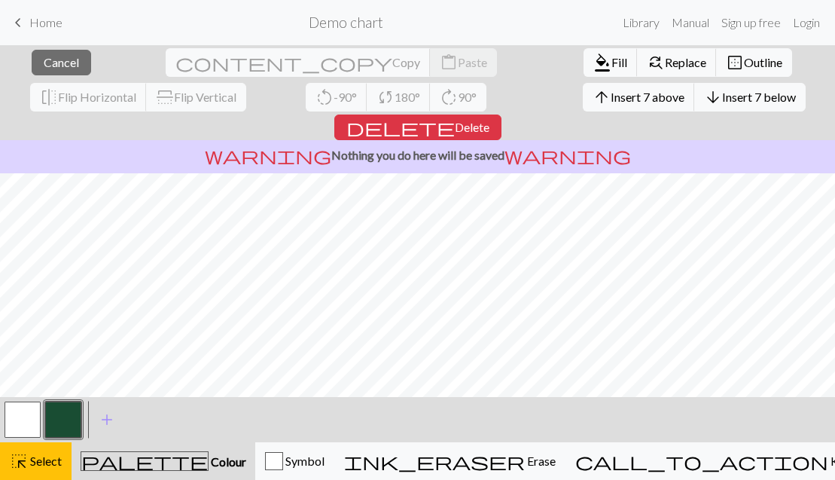
click at [60, 413] on button "button" at bounding box center [63, 419] width 36 height 36
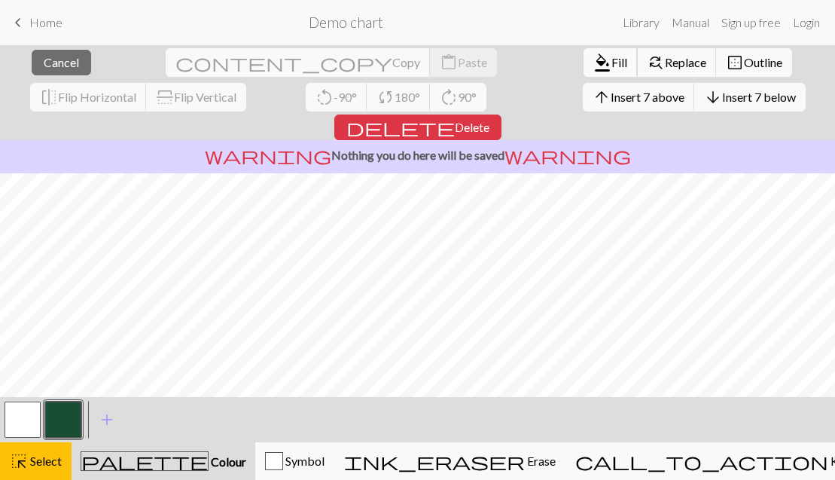
click at [593, 55] on span "format_color_fill" at bounding box center [602, 62] width 18 height 21
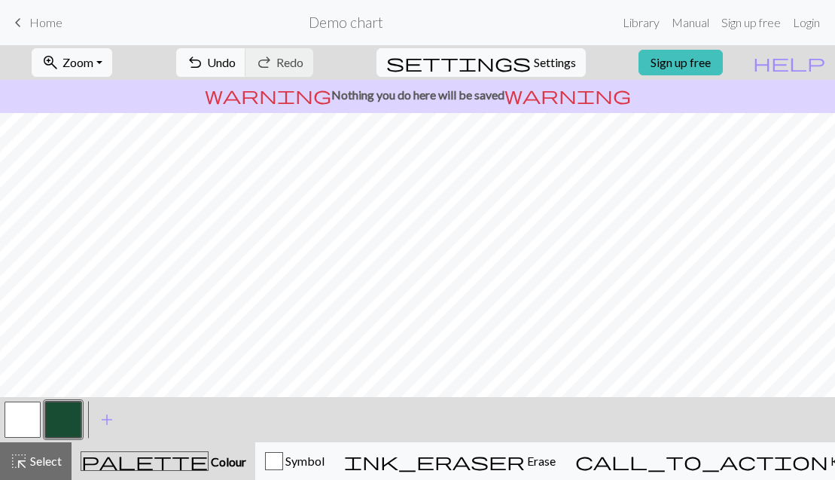
scroll to position [-1, 0]
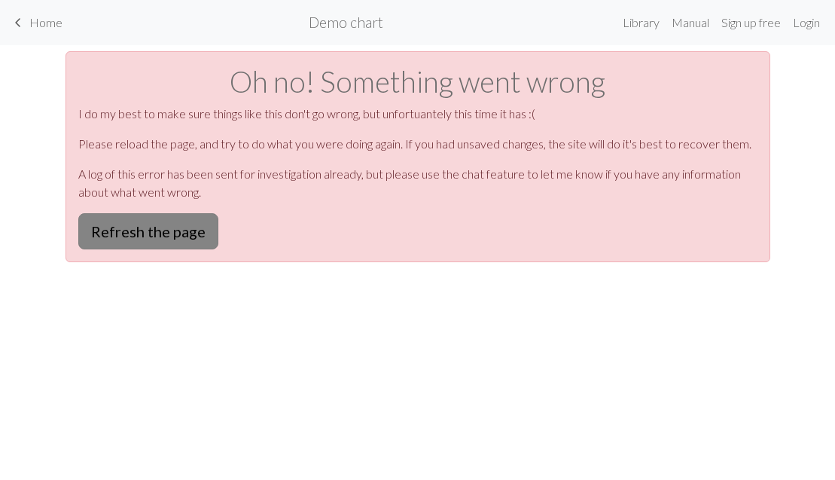
click at [161, 226] on button "Refresh the page" at bounding box center [148, 231] width 140 height 36
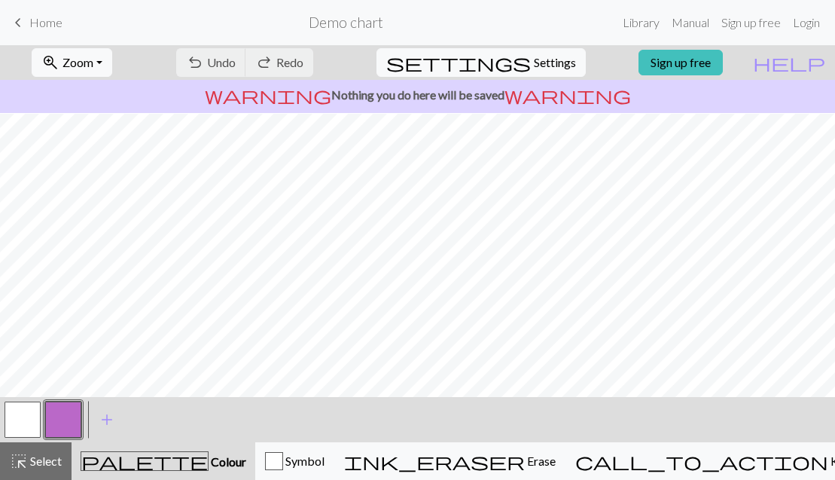
scroll to position [266, 0]
